Goal: Task Accomplishment & Management: Manage account settings

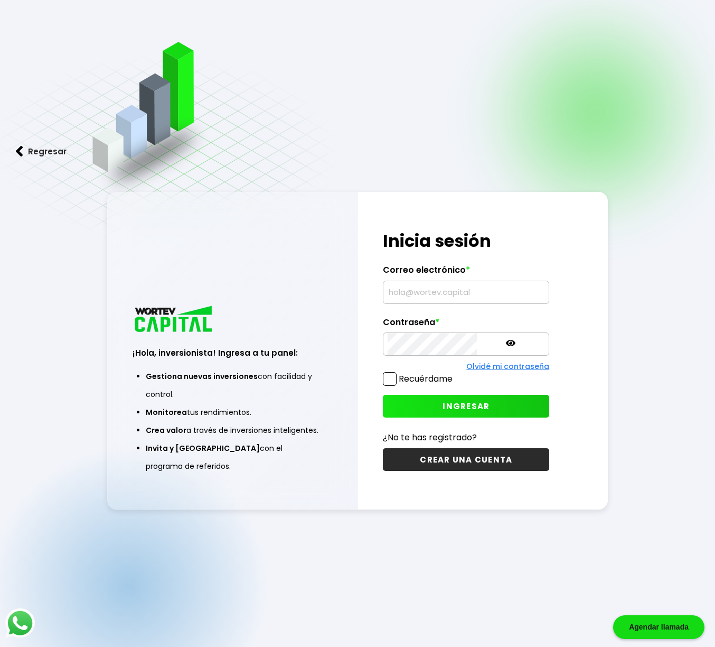
click at [409, 295] on input "text" at bounding box center [466, 292] width 157 height 22
type input "mmenap1964@hotmail.com"
click at [409, 404] on button "INGRESAR" at bounding box center [466, 406] width 166 height 23
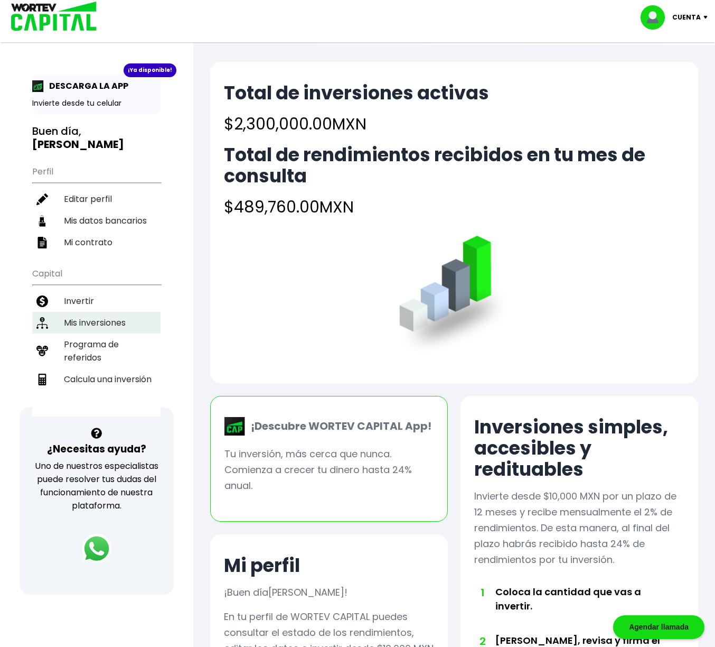
click at [119, 317] on li "Mis inversiones" at bounding box center [96, 323] width 128 height 22
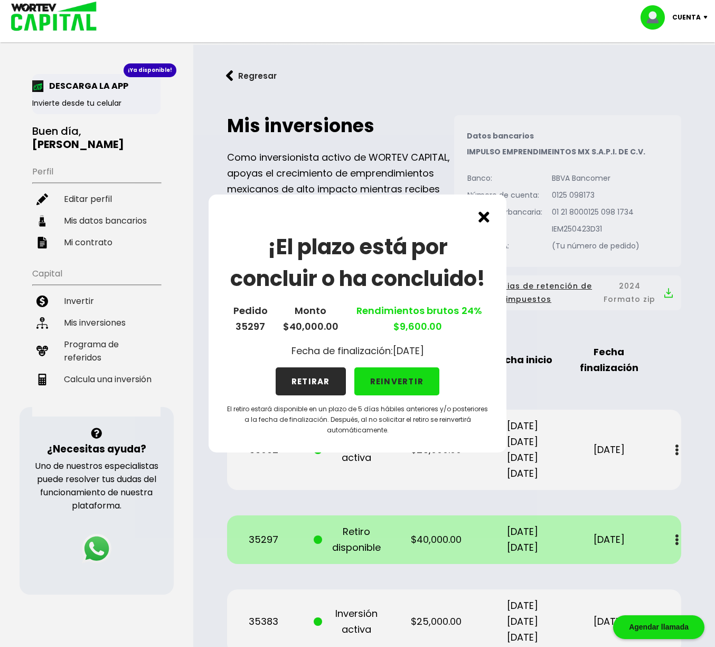
click at [321, 381] on button "RETIRAR" at bounding box center [311, 381] width 70 height 28
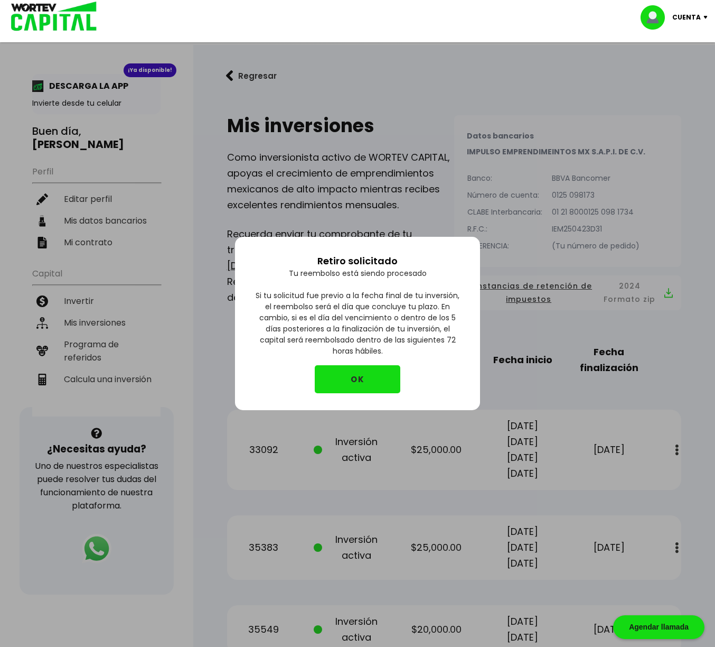
click at [355, 380] on button "OK" at bounding box center [358, 379] width 86 height 28
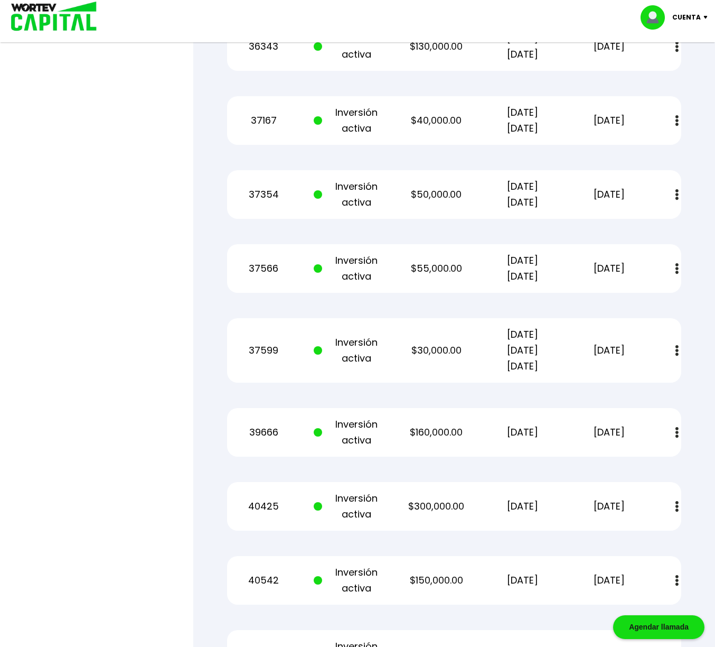
scroll to position [1008, 0]
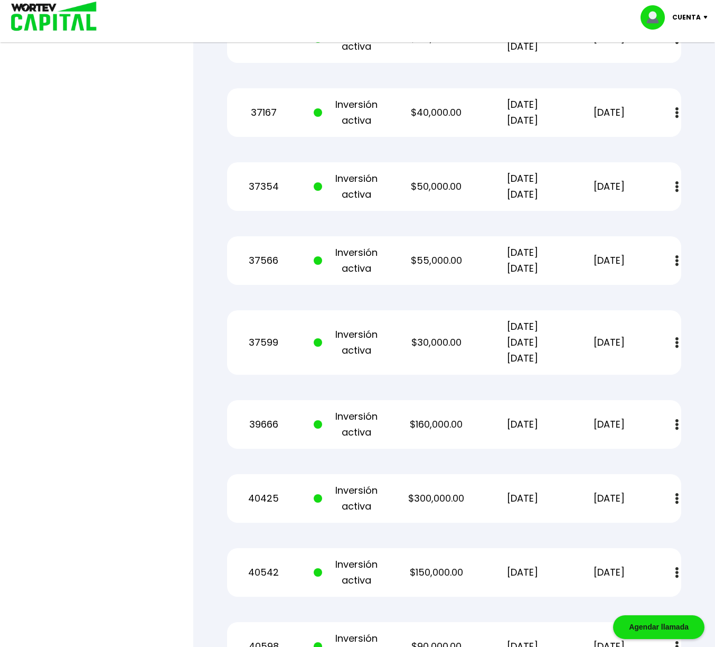
click at [681, 426] on button at bounding box center [677, 424] width 15 height 23
click at [656, 455] on img at bounding box center [652, 453] width 8 height 10
click at [707, 16] on img at bounding box center [708, 17] width 14 height 3
click at [666, 71] on li "Cerrar sesión" at bounding box center [676, 71] width 85 height 22
